Goal: Information Seeking & Learning: Find specific fact

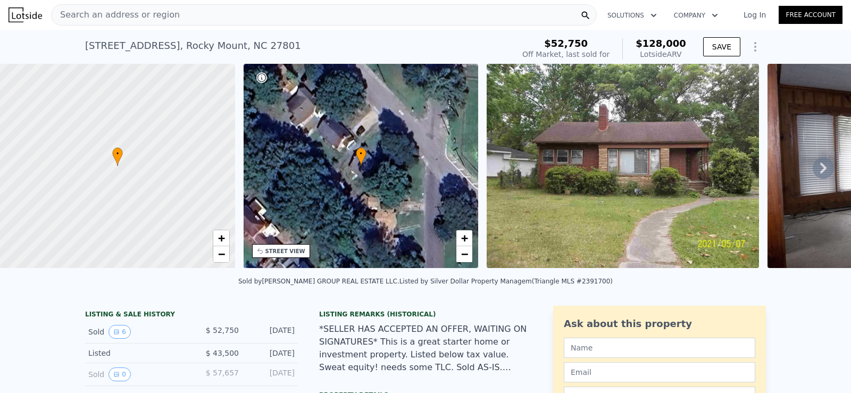
click at [220, 47] on div "[STREET_ADDRESS]" at bounding box center [193, 45] width 216 height 15
click at [273, 47] on div "[STREET_ADDRESS] Sold [DATE] for $52,750 (~ARV $128k )" at bounding box center [297, 49] width 424 height 30
click at [579, 13] on div at bounding box center [585, 15] width 21 height 20
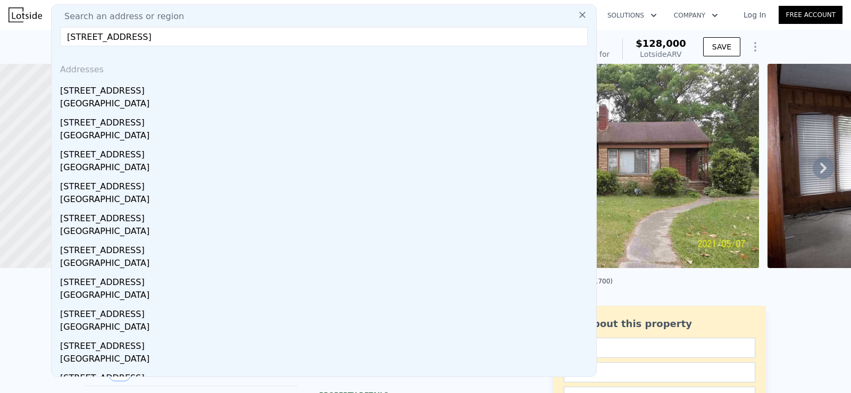
type input "[STREET_ADDRESS]"
click at [218, 42] on input "[STREET_ADDRESS]" at bounding box center [324, 36] width 528 height 19
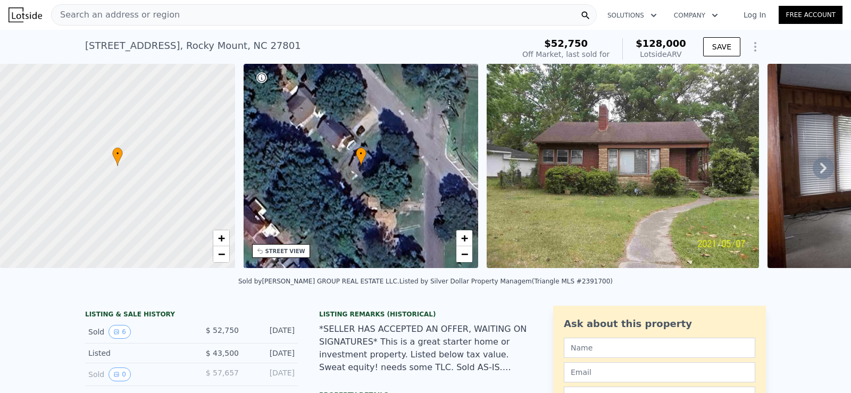
click at [711, 291] on div "Sold by [PERSON_NAME] GROUP REAL ESTATE LLC . Listed by Silver Dollar Property …" at bounding box center [425, 285] width 851 height 26
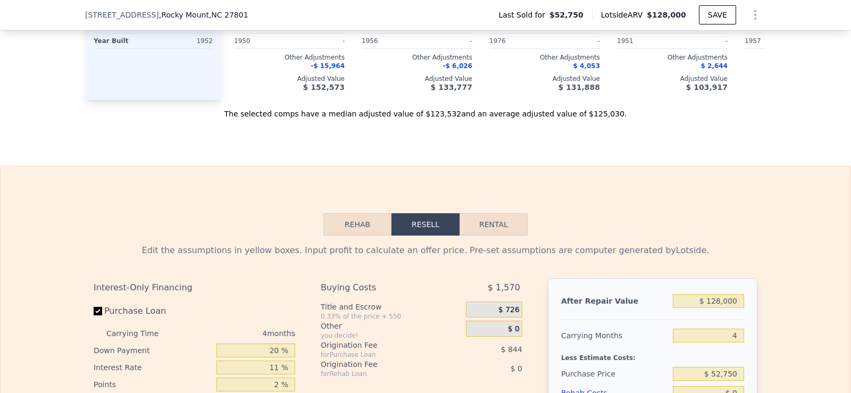
scroll to position [1432, 0]
